Goal: Information Seeking & Learning: Check status

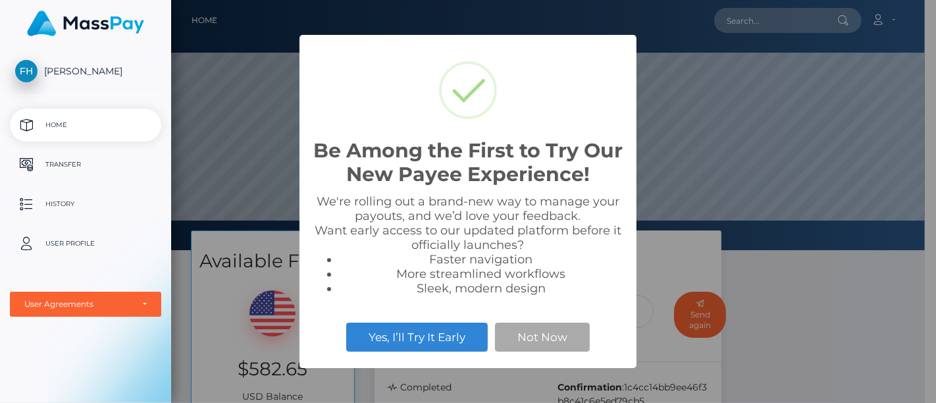
scroll to position [250, 754]
click at [837, 242] on div "Be Among the First to Try Our New Payee Experience! × We're rolling out a brand…" at bounding box center [468, 201] width 936 height 403
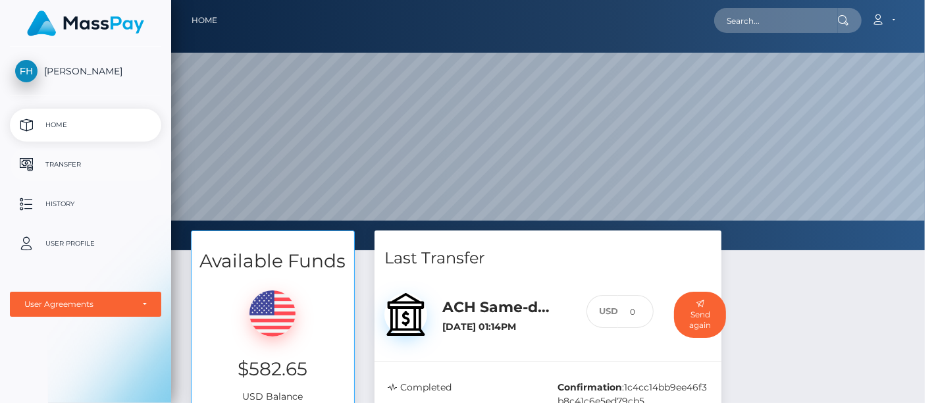
scroll to position [250, 765]
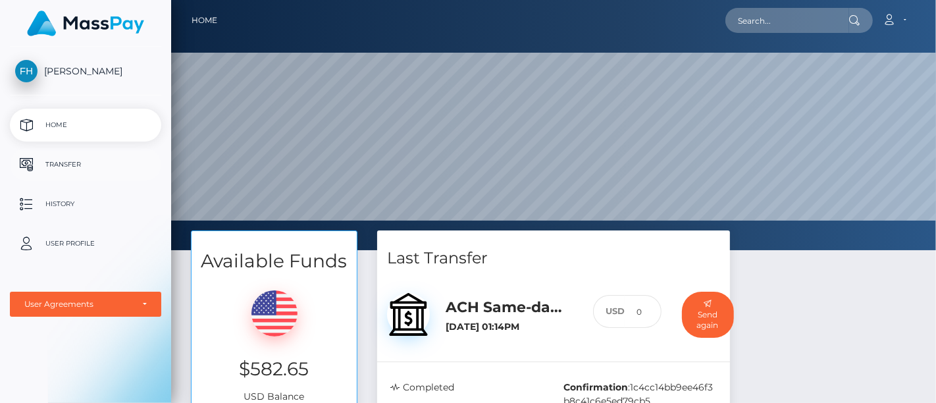
click at [57, 161] on p "Transfer" at bounding box center [85, 165] width 141 height 20
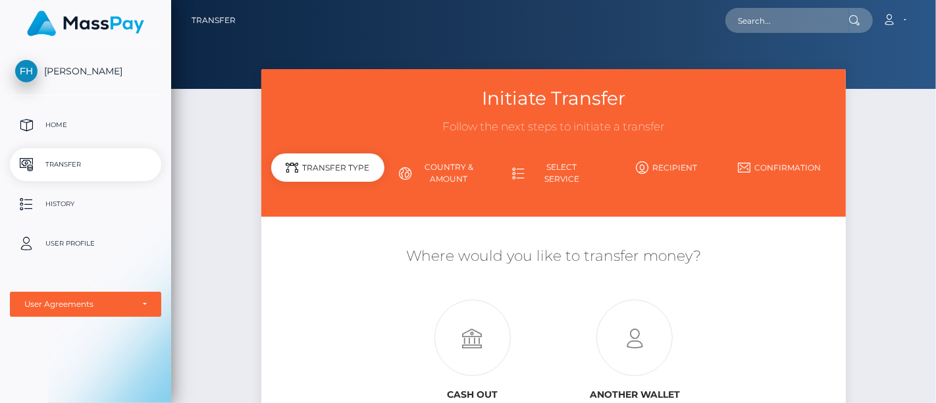
scroll to position [146, 0]
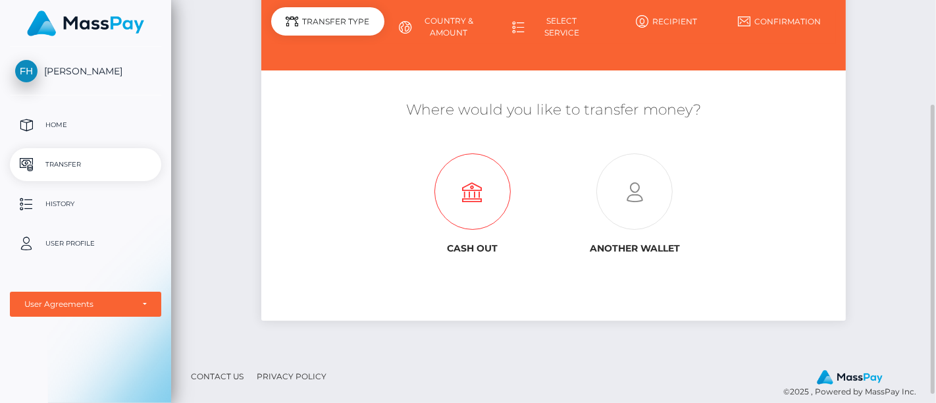
click at [487, 182] on icon at bounding box center [472, 192] width 163 height 76
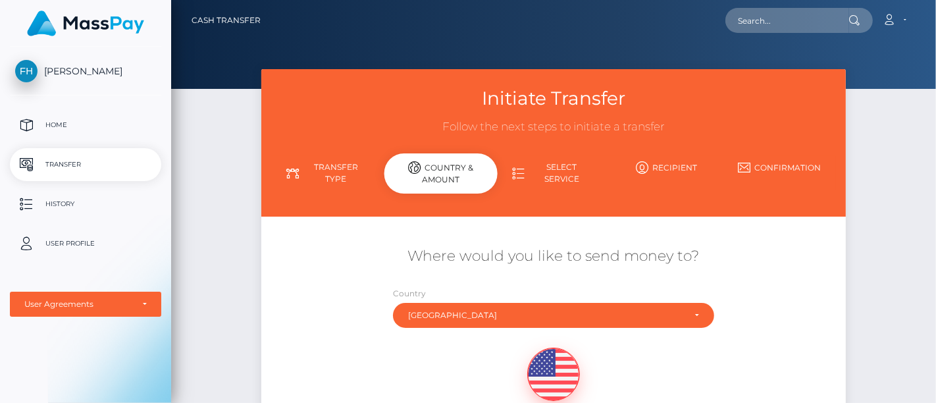
scroll to position [146, 0]
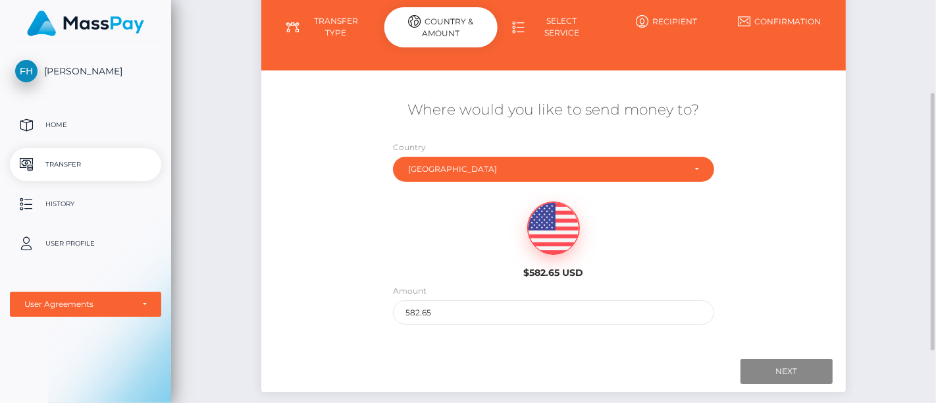
click at [449, 184] on div "Country Abkhazia Afghanistan Albania Algeria American Samoa Andorra Angola Angu…" at bounding box center [553, 164] width 341 height 48
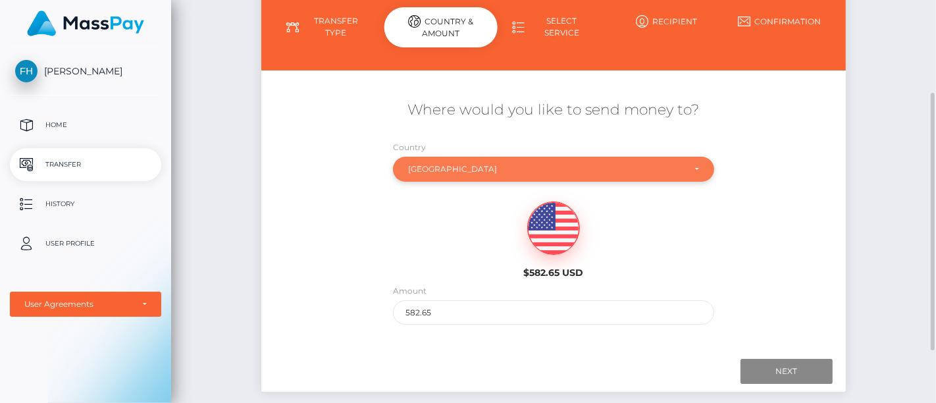
click at [461, 168] on div "United States" at bounding box center [546, 169] width 276 height 11
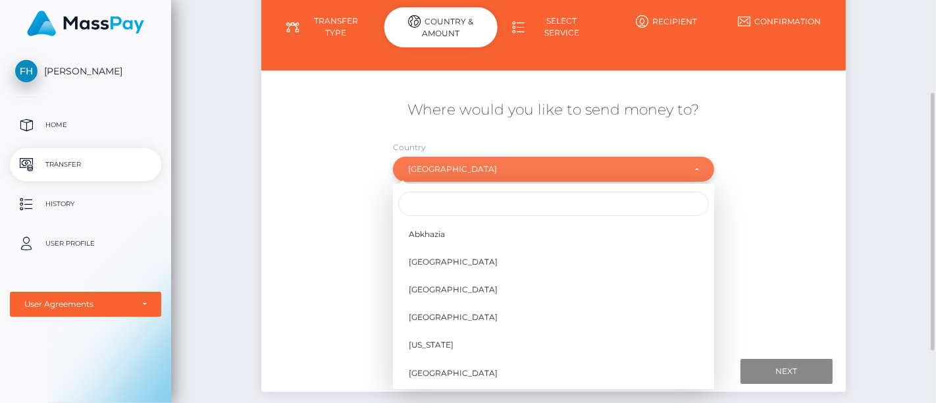
scroll to position [5482, 0]
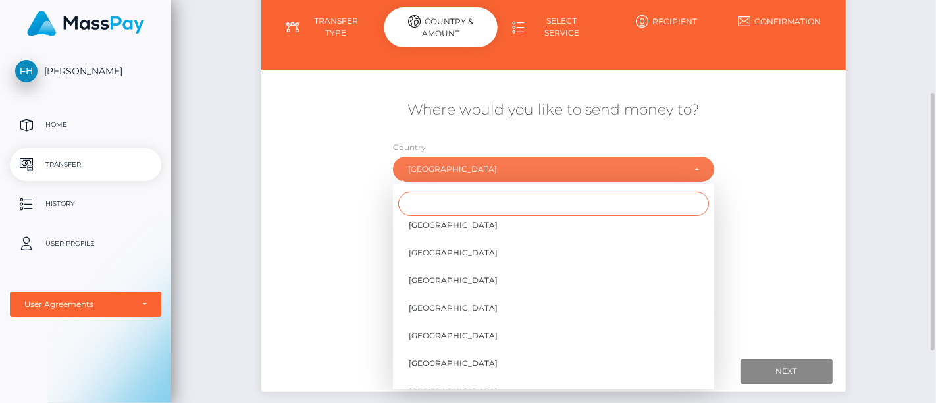
click at [485, 198] on input "Search" at bounding box center [553, 204] width 311 height 24
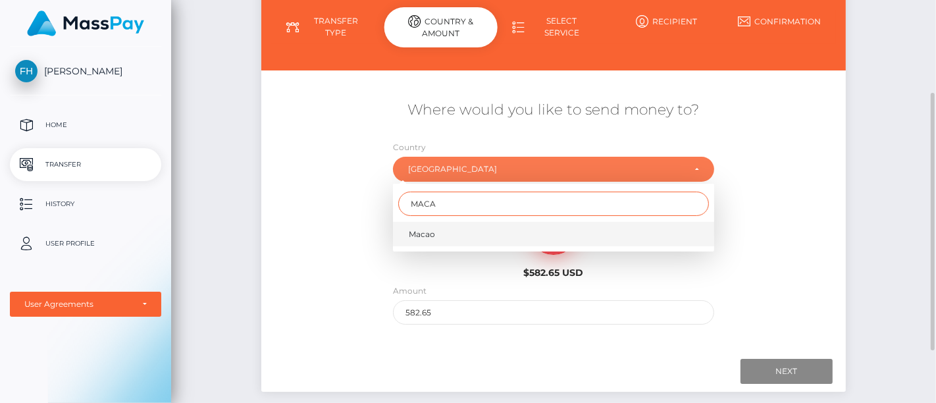
type input "MACA"
click at [479, 223] on link "Macao" at bounding box center [553, 234] width 321 height 24
select select "MAC"
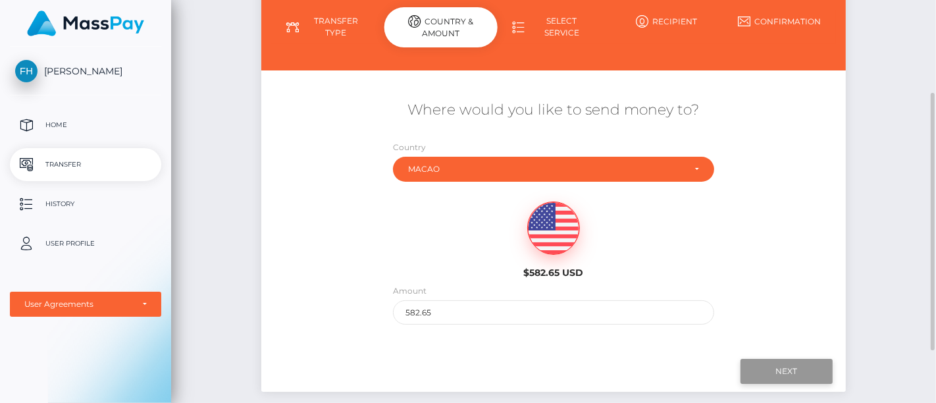
click at [805, 378] on input "Next" at bounding box center [787, 371] width 92 height 25
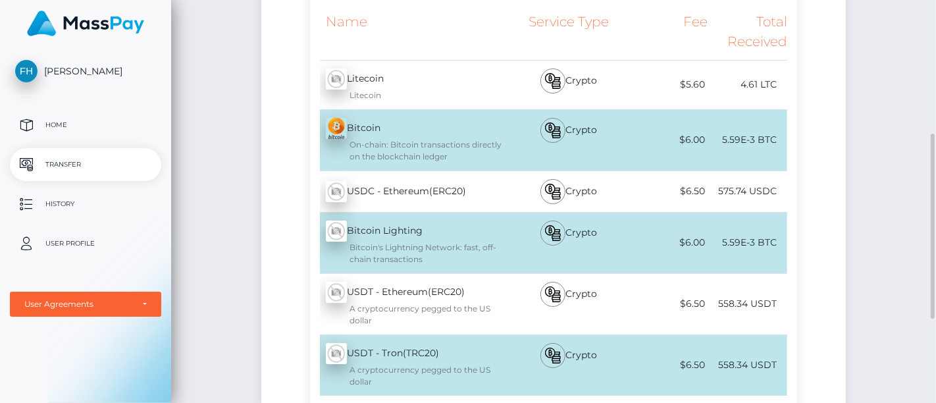
scroll to position [73, 0]
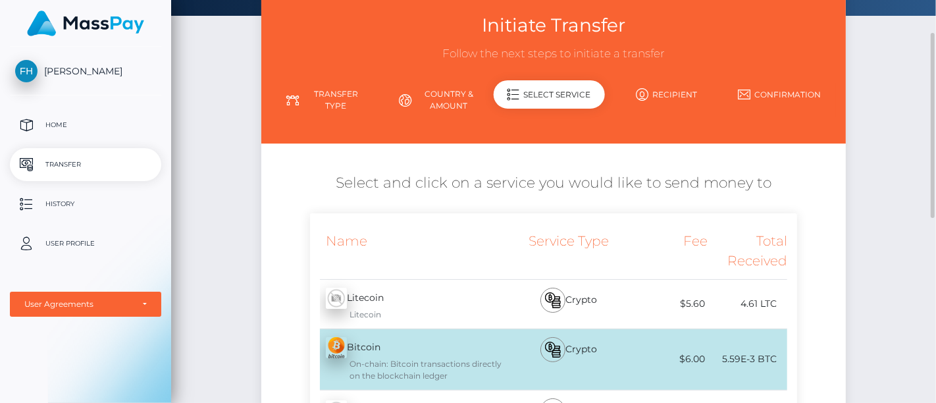
click at [446, 97] on link "Country & Amount" at bounding box center [440, 100] width 113 height 34
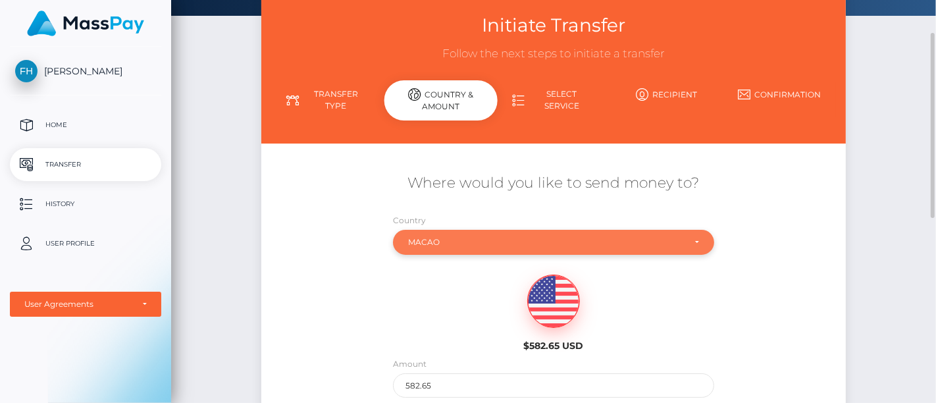
click at [485, 237] on div "Macao" at bounding box center [546, 242] width 276 height 11
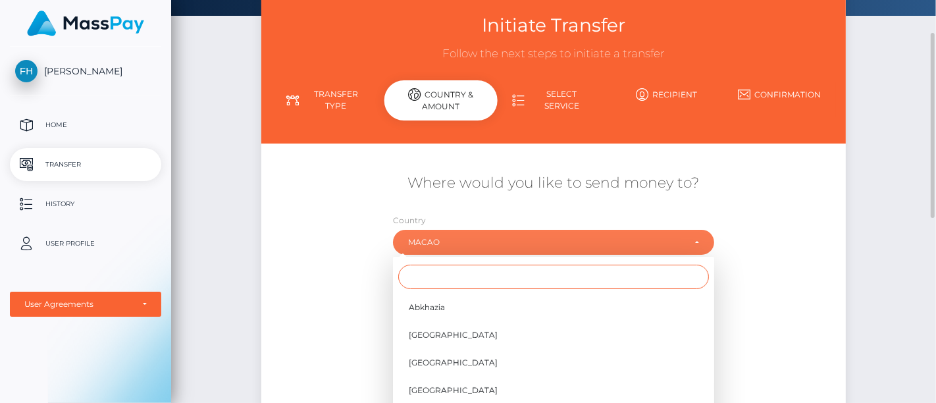
click at [495, 275] on input "Search" at bounding box center [553, 277] width 311 height 24
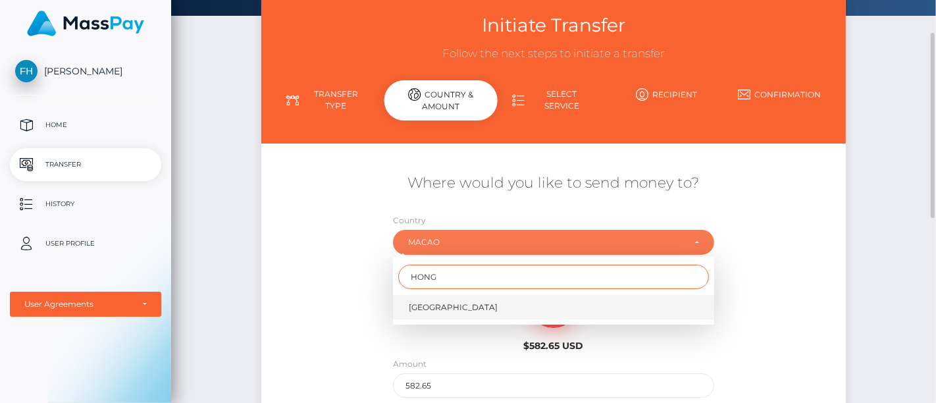
type input "HONG"
click at [485, 310] on link "Hong Kong" at bounding box center [553, 307] width 321 height 24
select select "HKG"
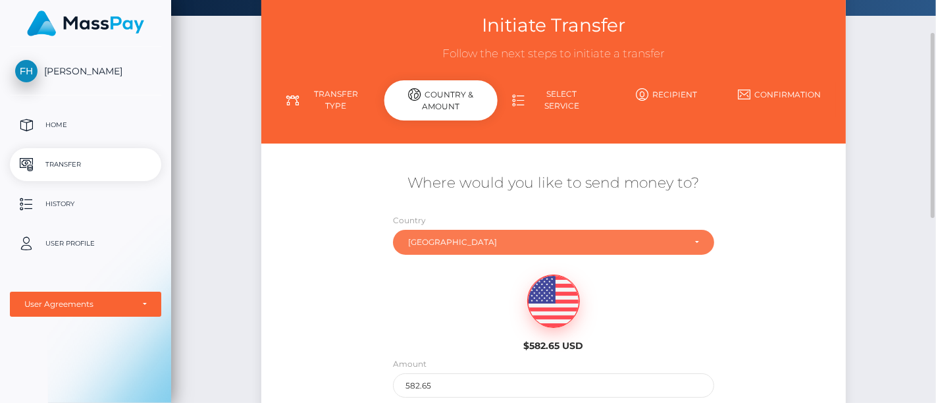
scroll to position [229, 0]
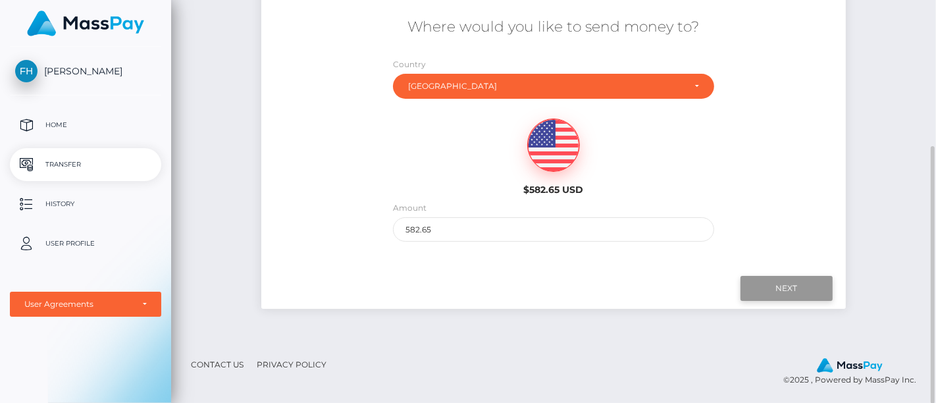
click at [777, 282] on input "Next" at bounding box center [787, 288] width 92 height 25
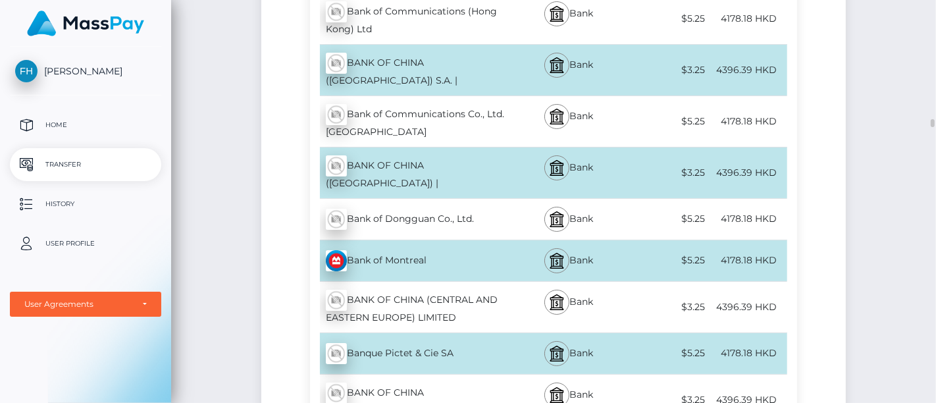
scroll to position [2498, 0]
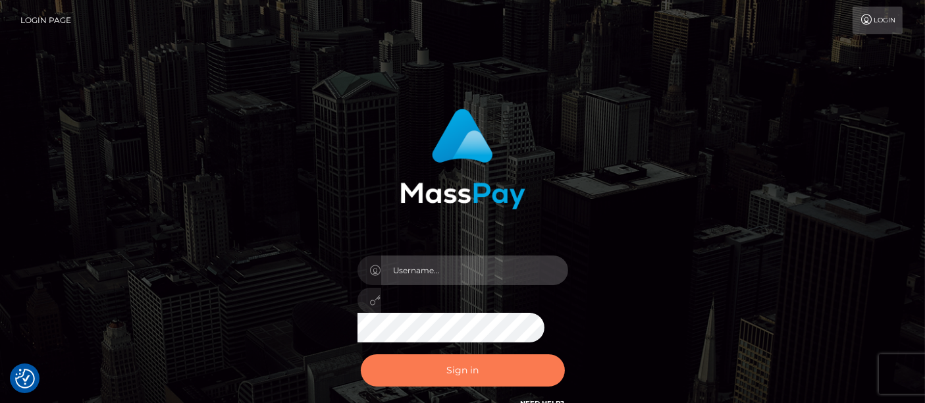
type input "[PERSON_NAME].[PERSON_NAME]"
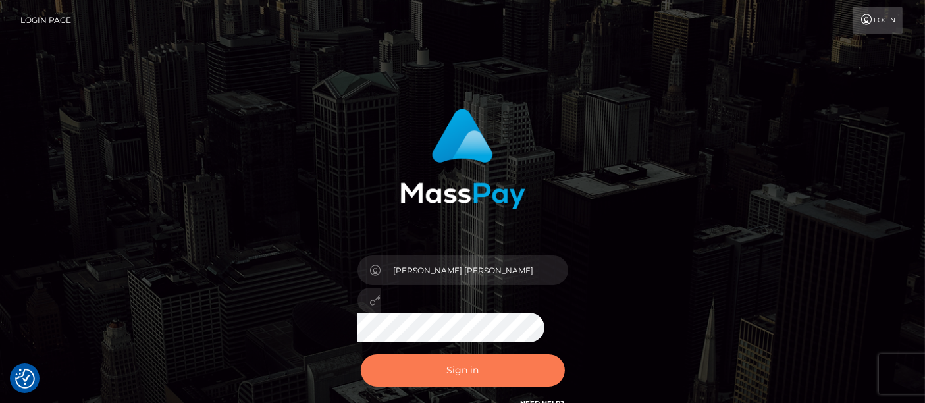
click at [464, 375] on button "Sign in" at bounding box center [463, 370] width 204 height 32
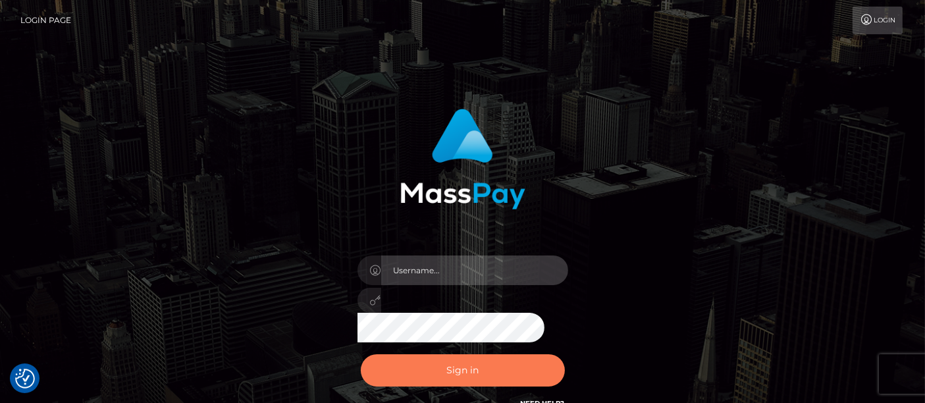
type input "[PERSON_NAME].[PERSON_NAME]"
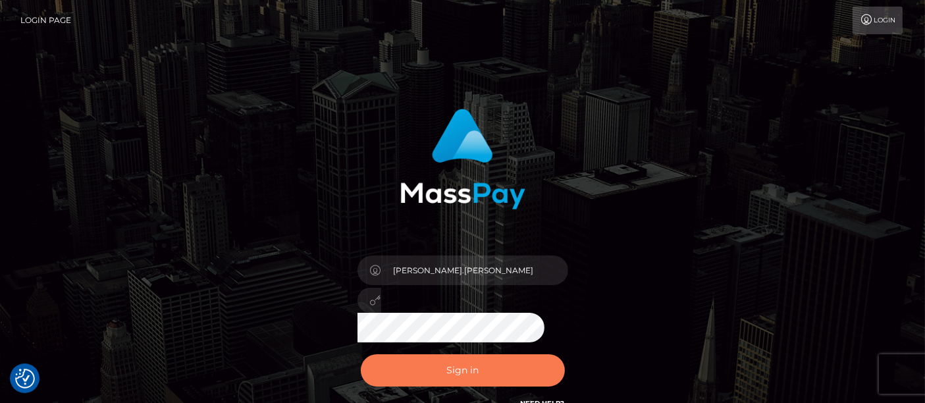
click at [466, 373] on button "Sign in" at bounding box center [463, 370] width 204 height 32
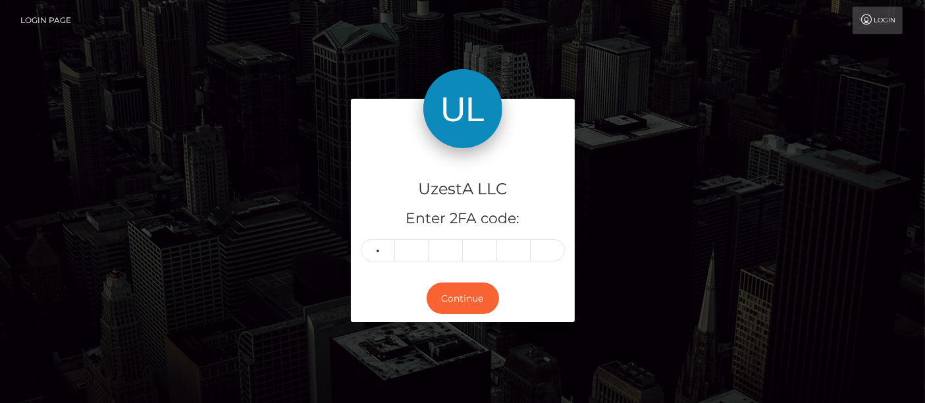
type input "5"
type input "0"
type input "2"
type input "4"
type input "6"
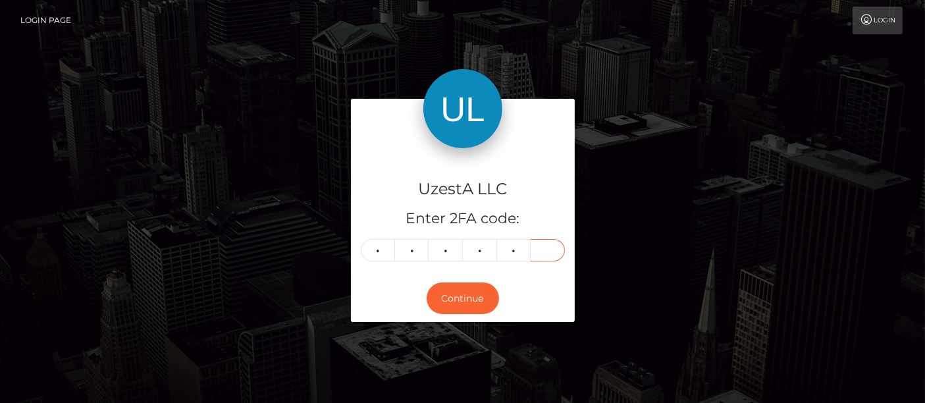
type input "4"
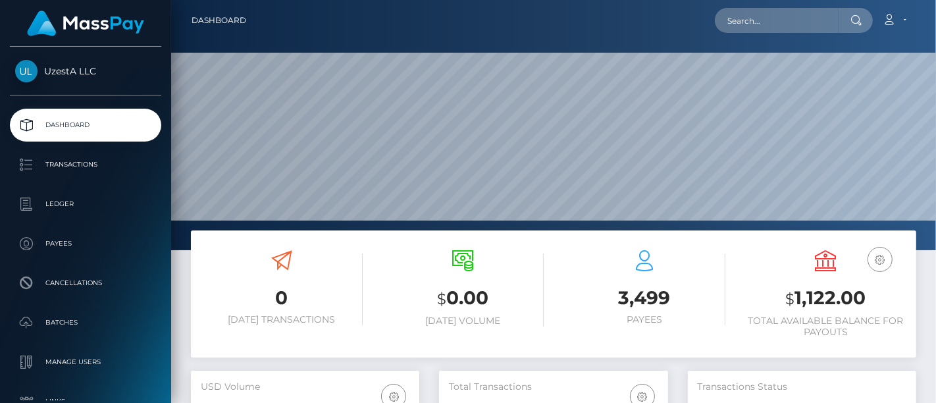
scroll to position [233, 228]
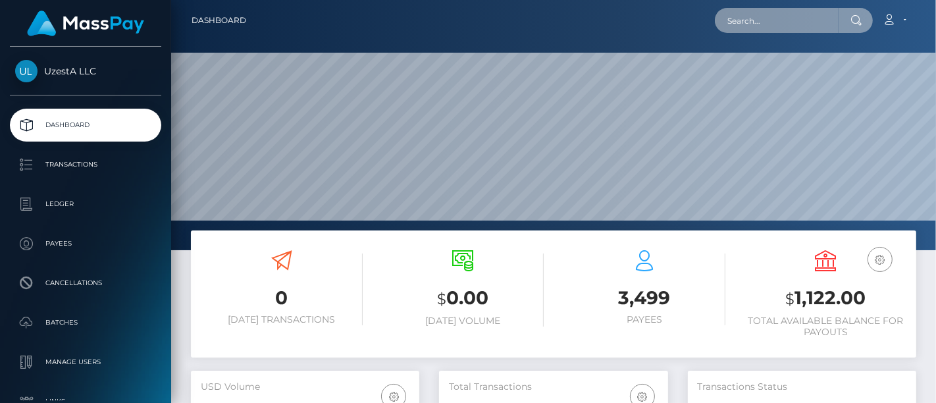
click at [770, 20] on input "text" at bounding box center [777, 20] width 124 height 25
paste input "2696071"
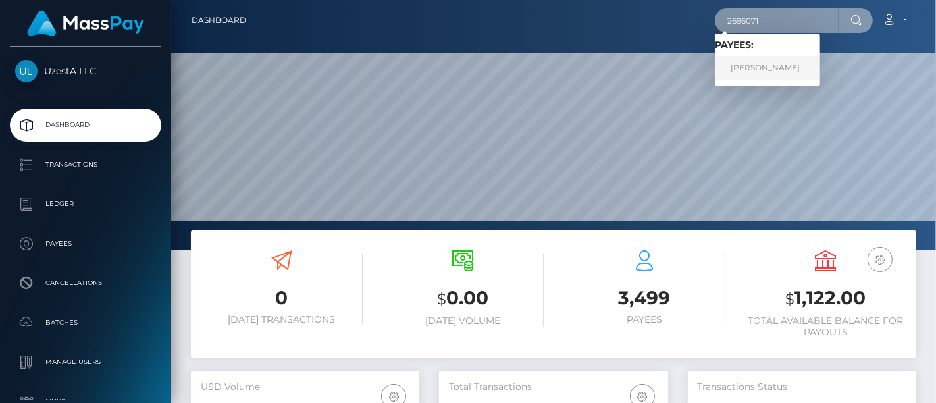
type input "2696071"
click at [752, 70] on link "[PERSON_NAME]" at bounding box center [767, 68] width 105 height 24
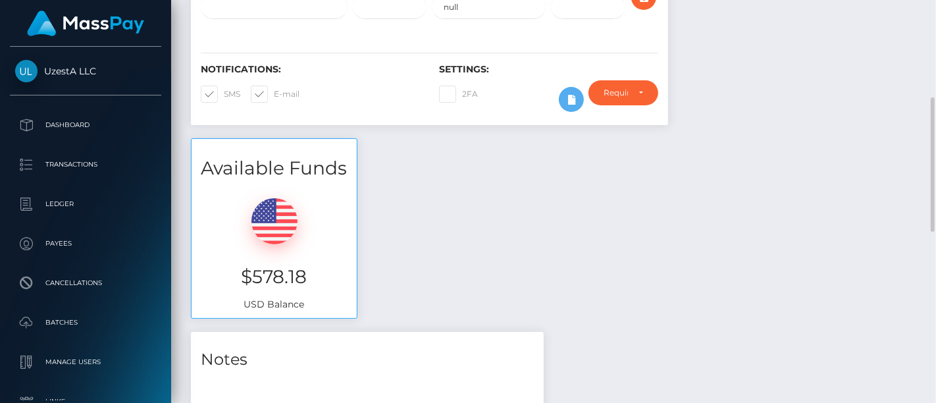
scroll to position [74, 0]
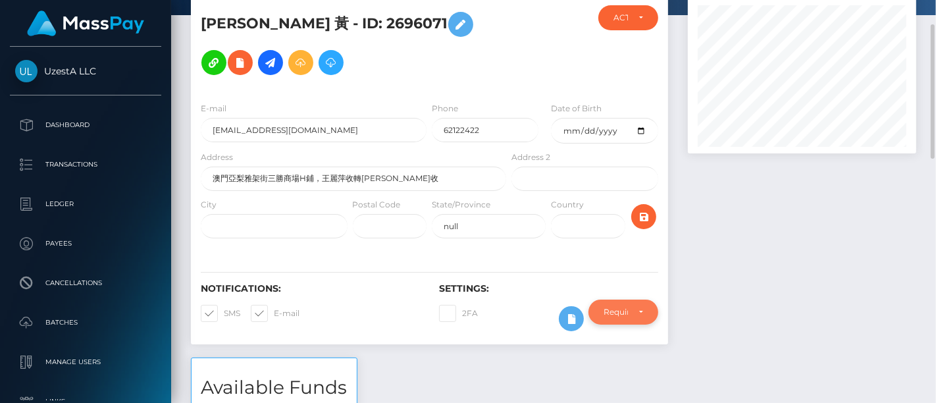
click at [632, 315] on div "Require ID/Selfie Verification" at bounding box center [624, 312] width 40 height 11
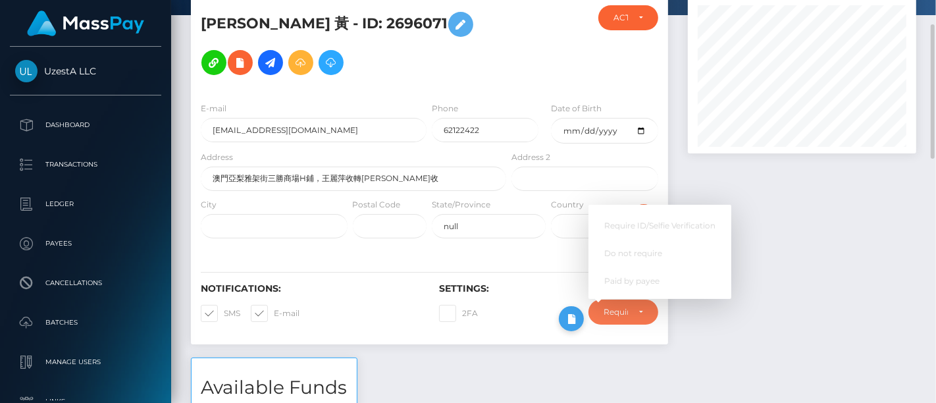
click at [565, 322] on icon at bounding box center [572, 319] width 16 height 16
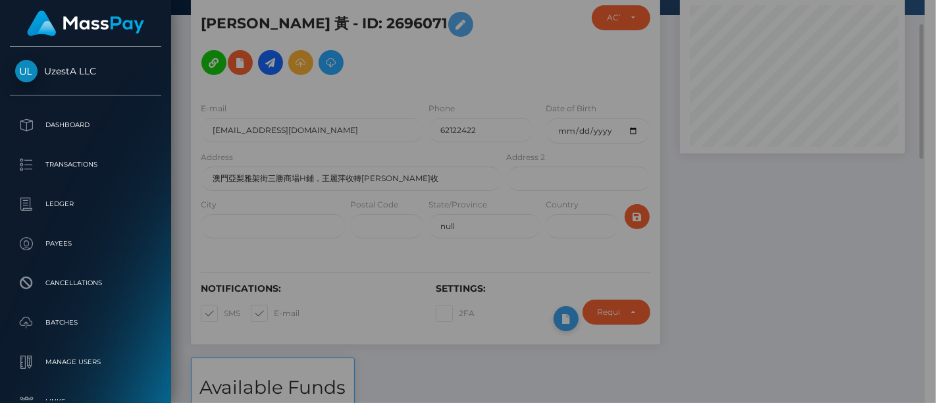
scroll to position [658303, 658236]
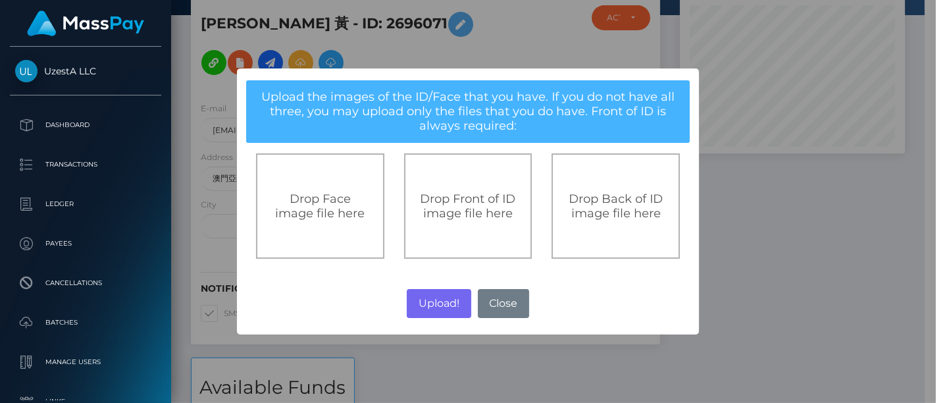
click at [789, 271] on div "× Upload the images of the ID/Face that you have. If you do not have all three,…" at bounding box center [468, 201] width 936 height 403
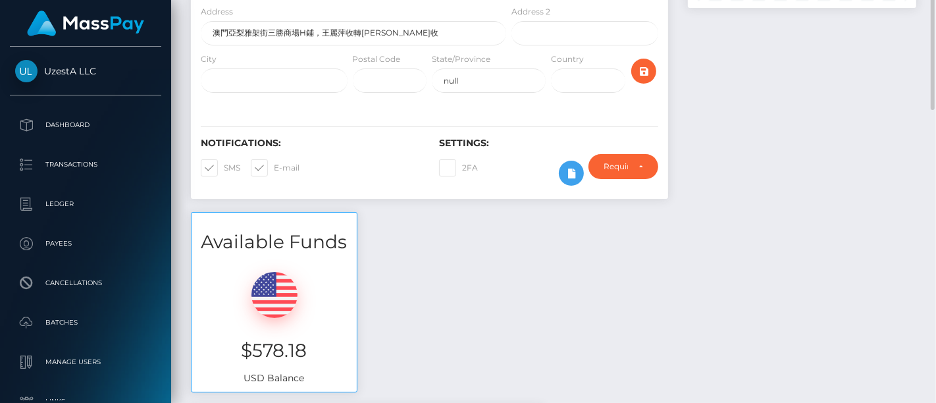
scroll to position [0, 0]
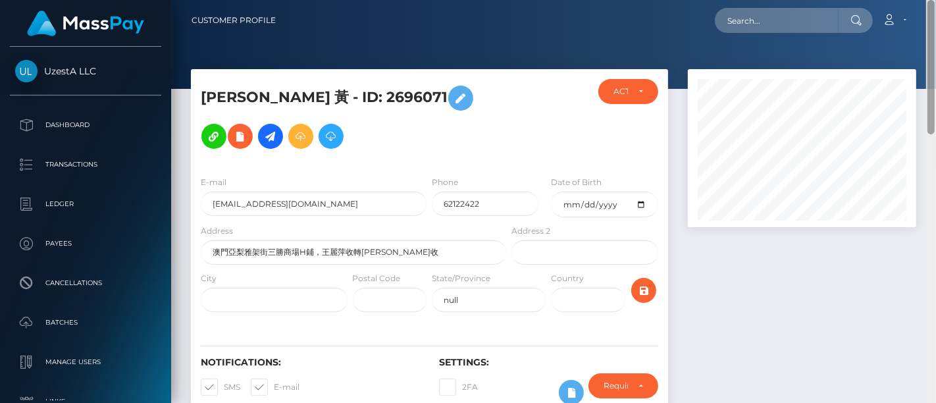
click at [927, 248] on div at bounding box center [931, 202] width 10 height 404
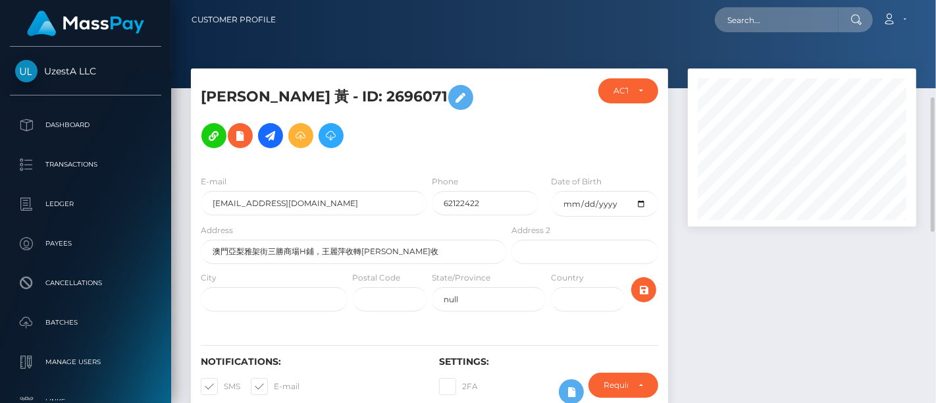
scroll to position [513, 0]
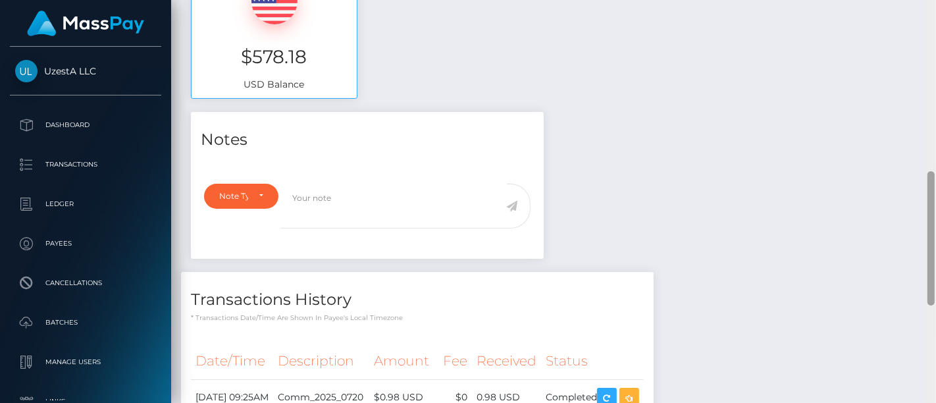
click at [936, 275] on div at bounding box center [931, 202] width 10 height 404
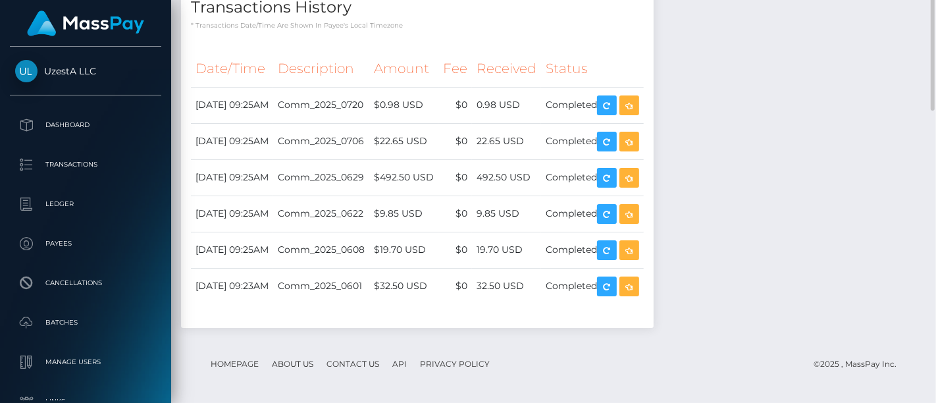
scroll to position [440, 0]
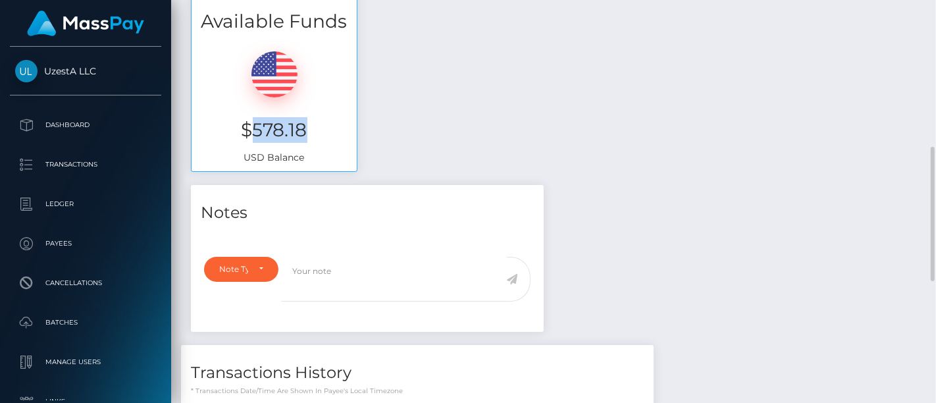
drag, startPoint x: 252, startPoint y: 125, endPoint x: 308, endPoint y: 130, distance: 55.5
click at [308, 130] on h3 "$578.18" at bounding box center [274, 130] width 146 height 26
copy h3 "578.18"
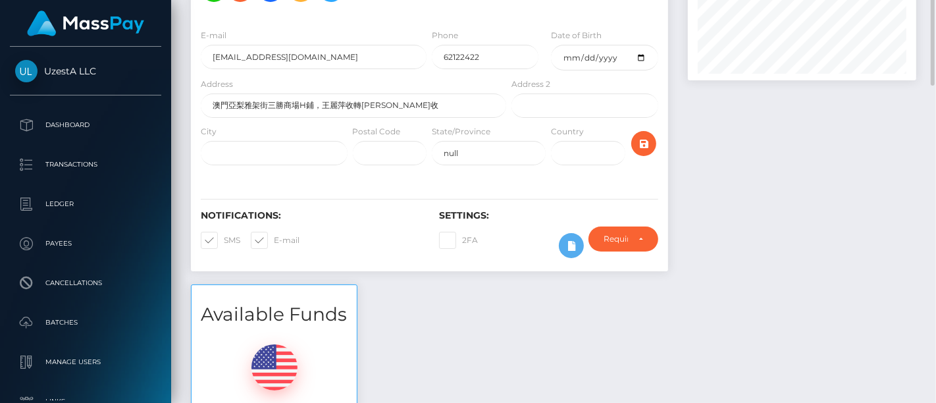
scroll to position [0, 0]
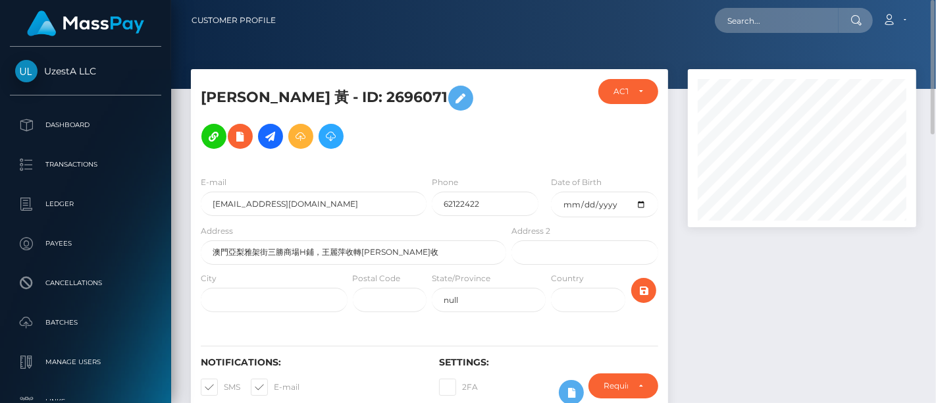
click at [925, 206] on div at bounding box center [802, 250] width 248 height 362
drag, startPoint x: 290, startPoint y: 96, endPoint x: 346, endPoint y: 96, distance: 56.6
click at [346, 96] on h5 "敏敏 黃 - ID: 2696071" at bounding box center [350, 117] width 298 height 76
copy h5 "2696071"
drag, startPoint x: 916, startPoint y: 248, endPoint x: 830, endPoint y: 242, distance: 86.4
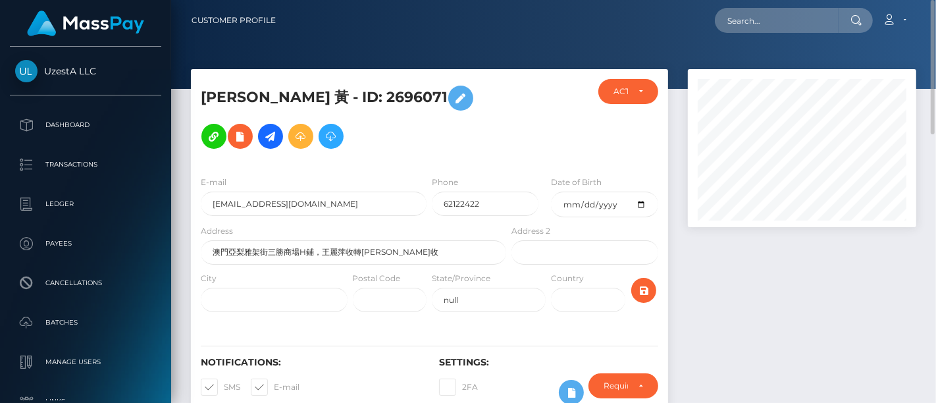
click at [916, 248] on div at bounding box center [802, 250] width 248 height 362
drag, startPoint x: 246, startPoint y: 100, endPoint x: 205, endPoint y: 99, distance: 41.5
click at [205, 99] on h5 "敏敏 黃 - ID: 2696071" at bounding box center [350, 117] width 298 height 76
copy h5 "敏敏 黃"
click at [917, 271] on div at bounding box center [802, 250] width 248 height 362
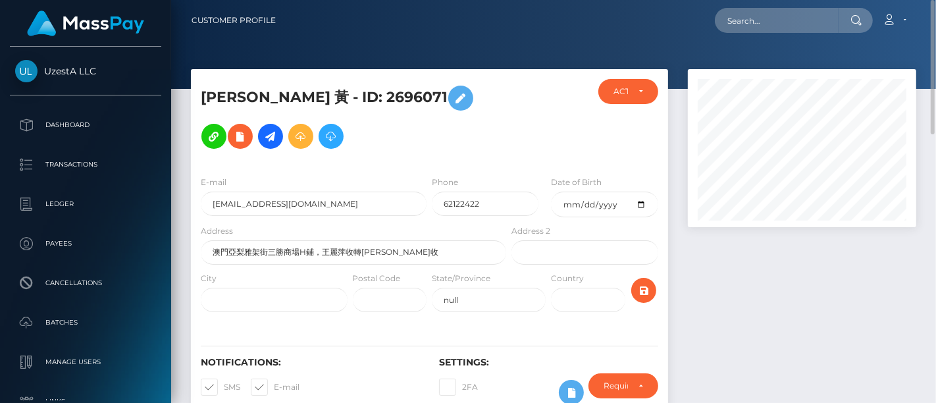
click at [914, 288] on div at bounding box center [802, 250] width 248 height 362
click at [323, 142] on icon at bounding box center [331, 136] width 16 height 16
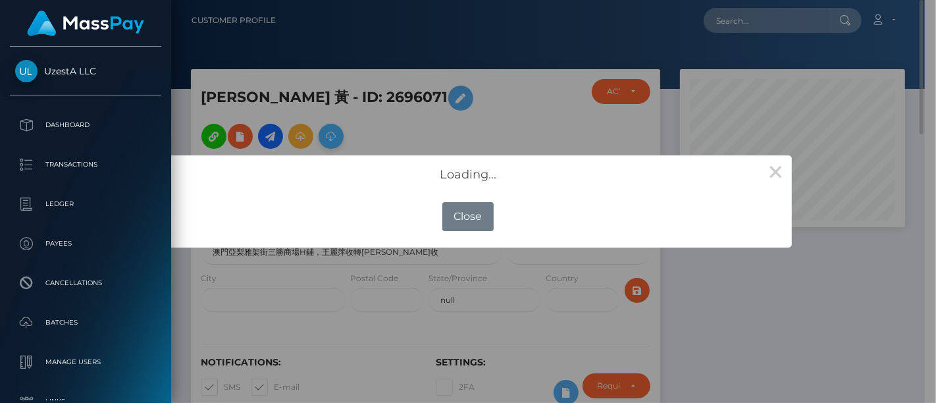
scroll to position [658303, 658236]
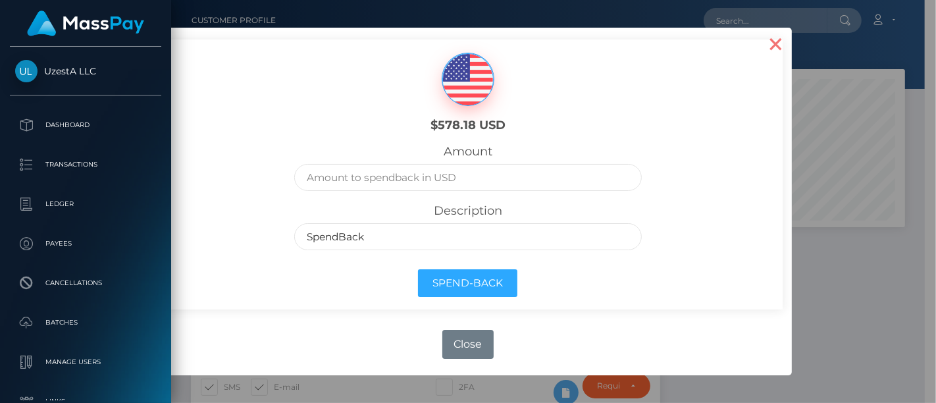
click at [773, 43] on button "×" at bounding box center [777, 44] width 32 height 32
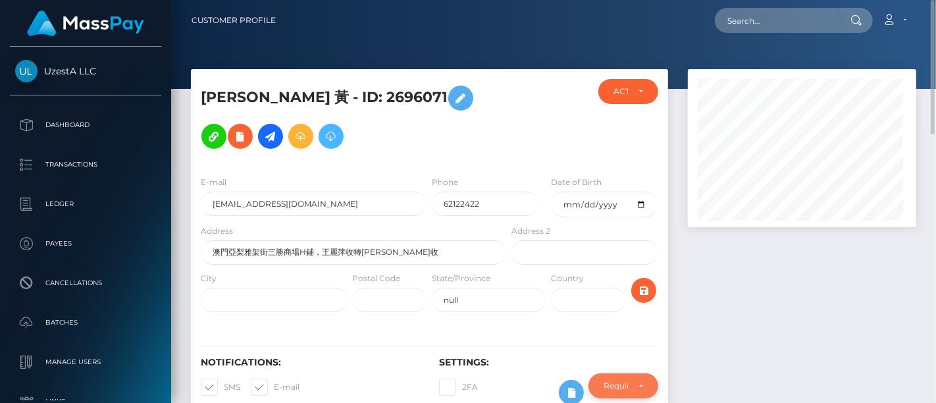
scroll to position [158, 228]
drag, startPoint x: 925, startPoint y: 279, endPoint x: 886, endPoint y: 263, distance: 42.3
click at [924, 279] on div at bounding box center [802, 250] width 248 height 362
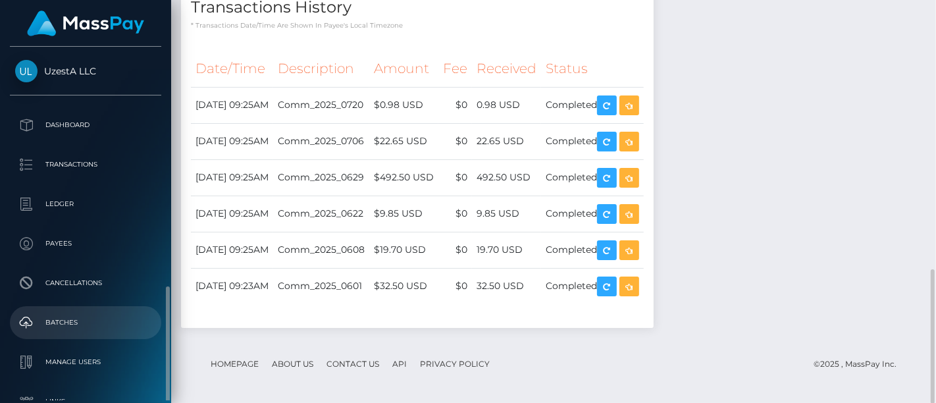
scroll to position [201, 0]
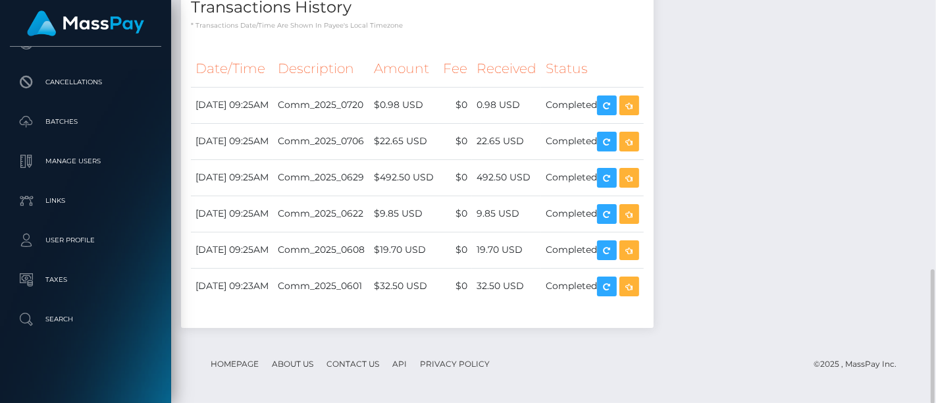
click at [910, 215] on div "Notes Note Type Compliance Clear Compliance General Note Type" at bounding box center [553, 81] width 745 height 522
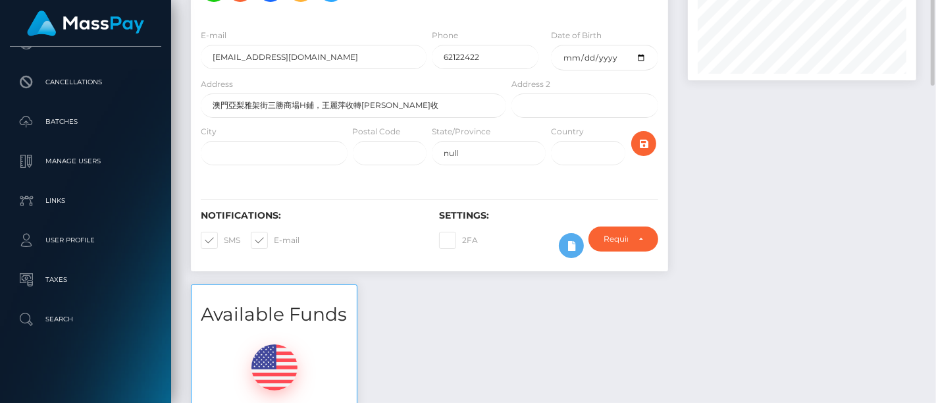
scroll to position [0, 0]
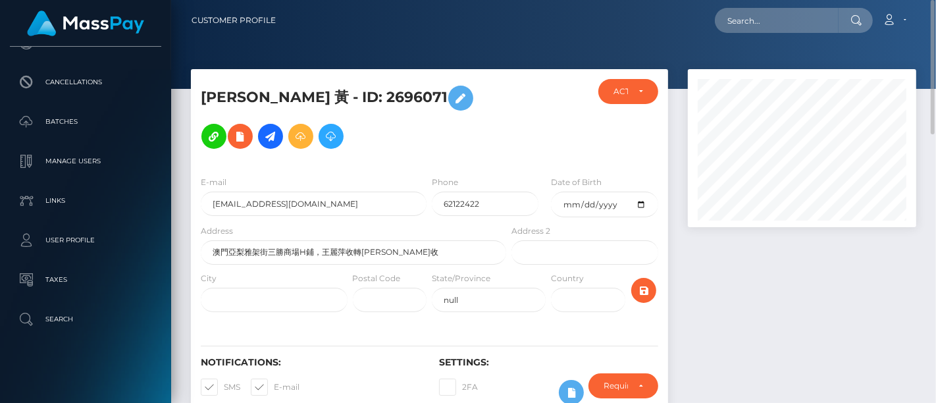
drag, startPoint x: 930, startPoint y: 117, endPoint x: 918, endPoint y: 109, distance: 15.2
click at [931, 117] on div at bounding box center [933, 67] width 4 height 134
click at [323, 138] on icon at bounding box center [331, 136] width 16 height 16
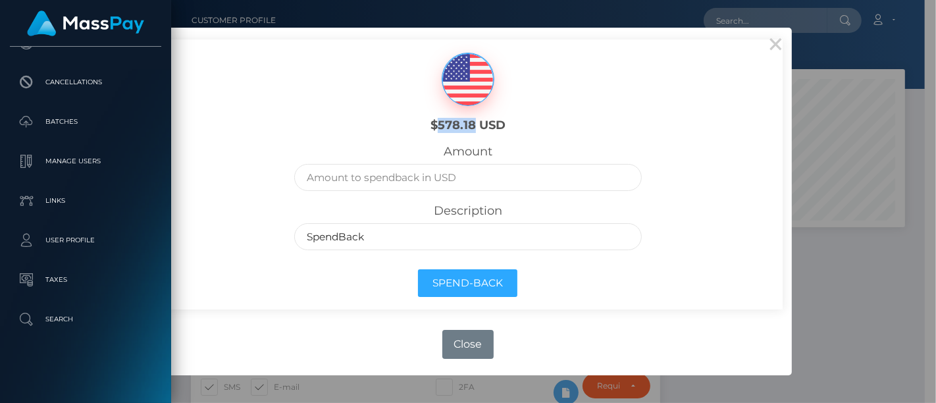
drag, startPoint x: 438, startPoint y: 127, endPoint x: 475, endPoint y: 129, distance: 37.6
click at [475, 129] on h6 "$578.18 USD" at bounding box center [467, 126] width 155 height 14
click at [782, 47] on button "×" at bounding box center [777, 44] width 32 height 32
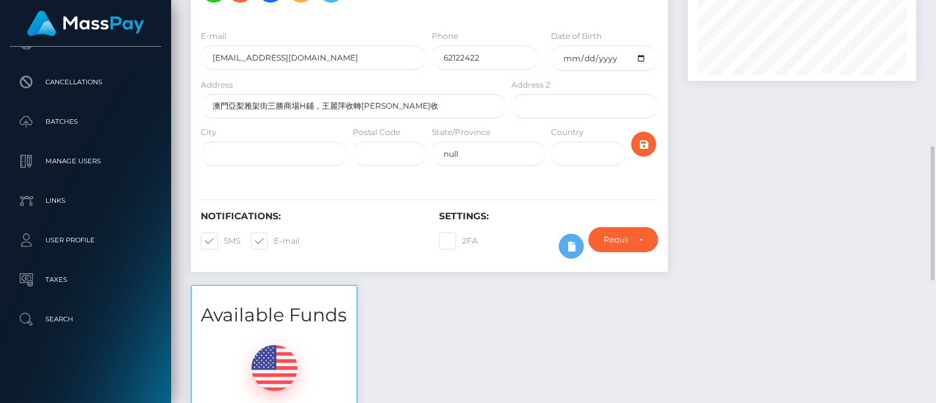
scroll to position [219, 0]
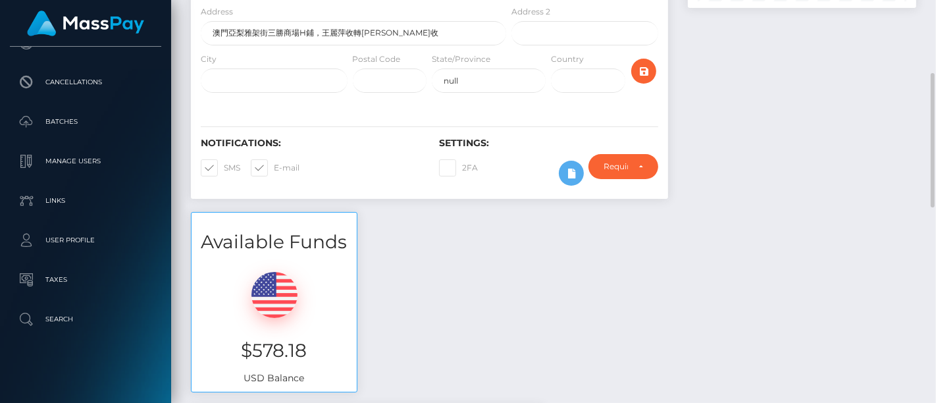
click at [914, 223] on div "Available Funds $578.18 USD Balance" at bounding box center [553, 309] width 745 height 194
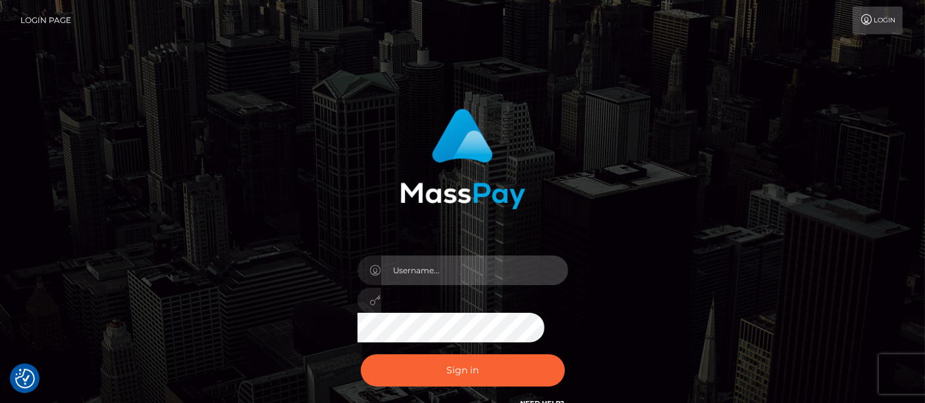
type input "[PERSON_NAME].[PERSON_NAME]"
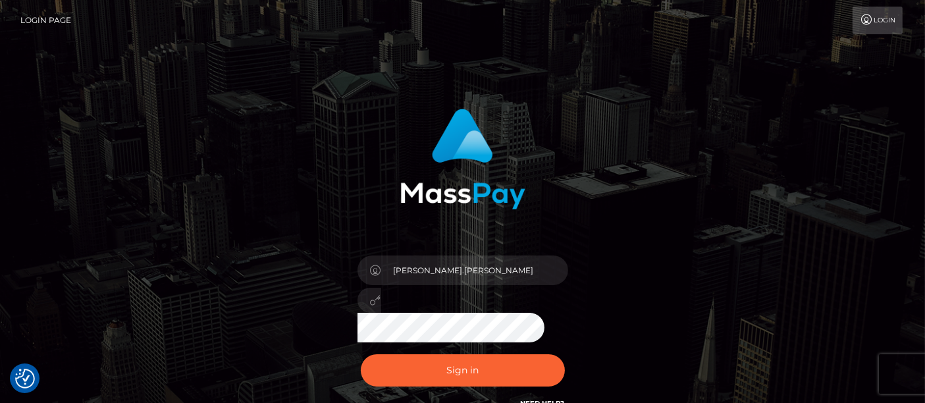
click at [72, 217] on div "[PERSON_NAME].[PERSON_NAME]" at bounding box center [462, 266] width 925 height 533
